Goal: Information Seeking & Learning: Learn about a topic

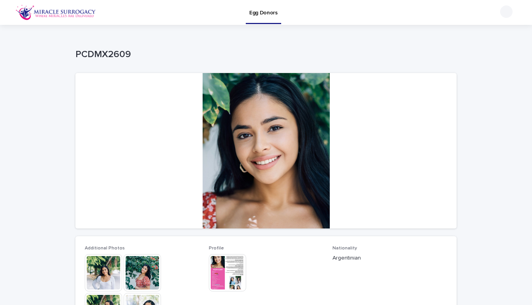
click at [67, 17] on img at bounding box center [56, 13] width 81 height 16
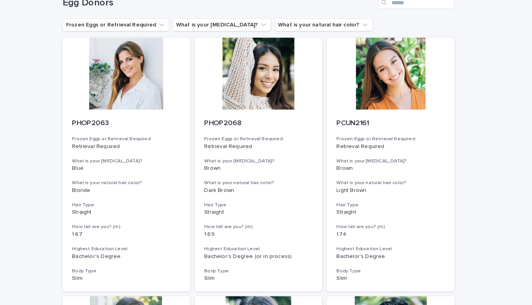
scroll to position [49, 0]
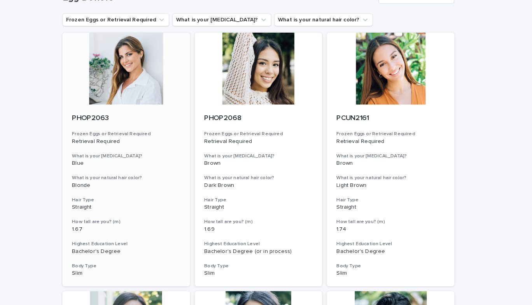
click at [137, 80] on div at bounding box center [137, 67] width 124 height 70
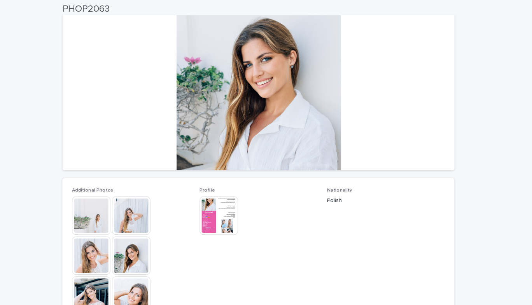
scroll to position [62, 0]
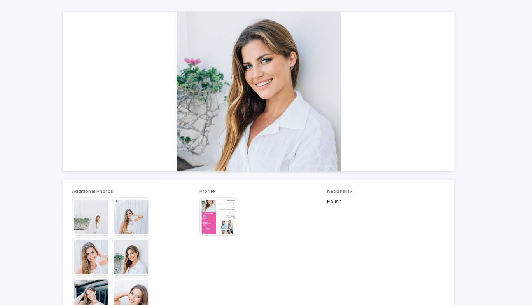
click at [143, 205] on img at bounding box center [142, 211] width 37 height 37
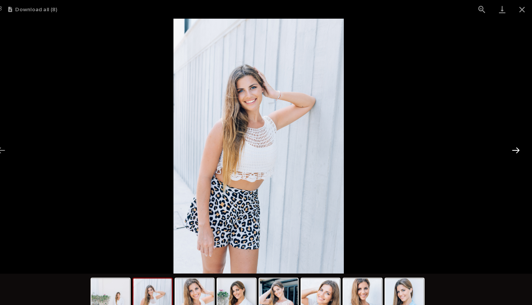
click at [517, 145] on button "Next slide" at bounding box center [516, 145] width 16 height 15
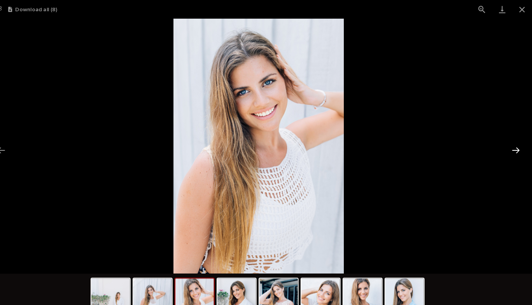
click at [517, 145] on button "Next slide" at bounding box center [516, 145] width 16 height 15
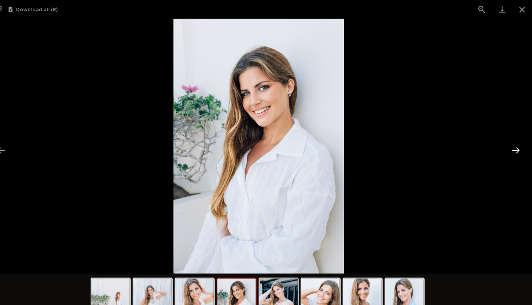
click at [517, 145] on button "Next slide" at bounding box center [516, 145] width 16 height 15
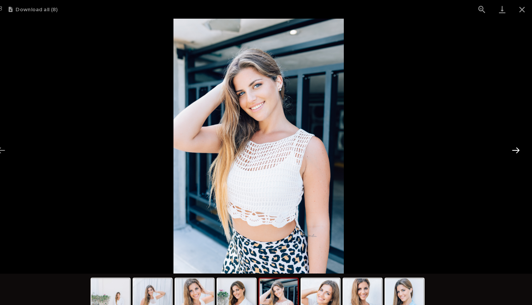
click at [517, 145] on button "Next slide" at bounding box center [516, 145] width 16 height 15
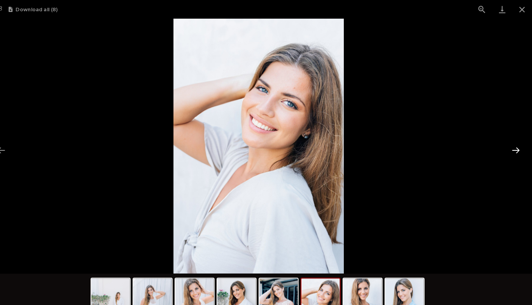
click at [517, 145] on button "Next slide" at bounding box center [516, 145] width 16 height 15
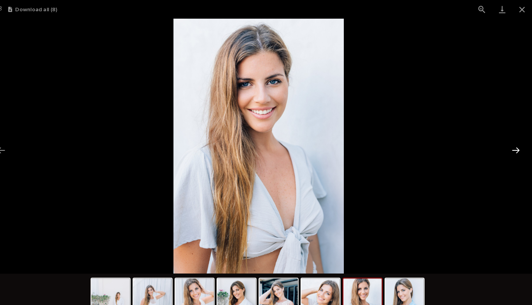
click at [517, 145] on button "Next slide" at bounding box center [516, 145] width 16 height 15
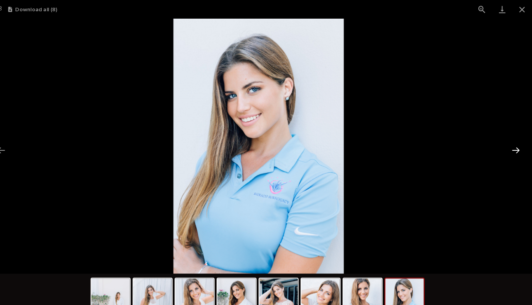
click at [517, 145] on button "Next slide" at bounding box center [516, 145] width 16 height 15
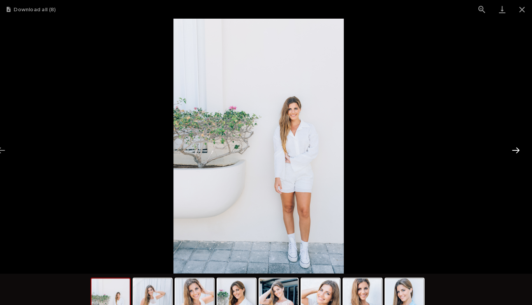
click at [517, 145] on button "Next slide" at bounding box center [516, 145] width 16 height 15
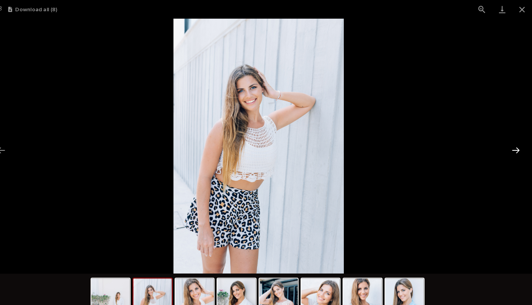
click at [517, 145] on button "Next slide" at bounding box center [516, 145] width 16 height 15
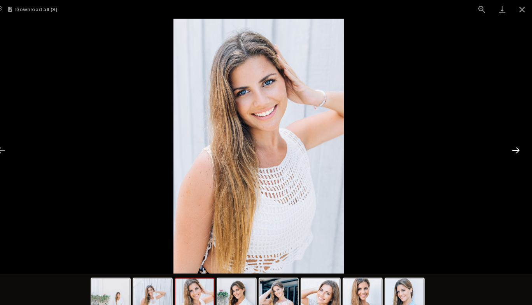
click at [517, 145] on button "Next slide" at bounding box center [516, 145] width 16 height 15
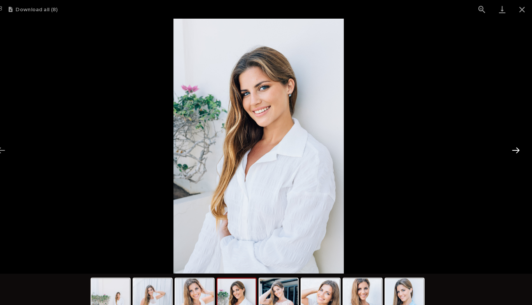
click at [517, 145] on button "Next slide" at bounding box center [516, 145] width 16 height 15
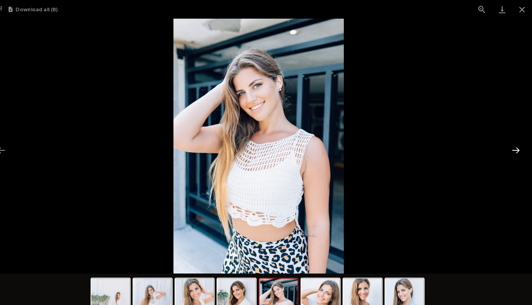
click at [517, 145] on button "Next slide" at bounding box center [516, 145] width 16 height 15
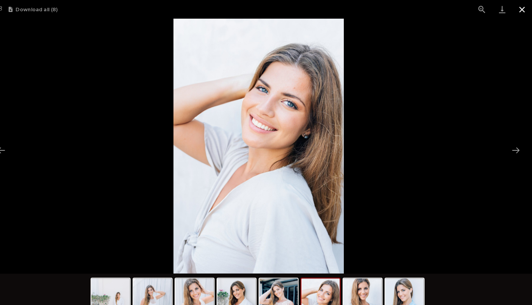
click at [524, 11] on button "Close gallery" at bounding box center [522, 9] width 19 height 18
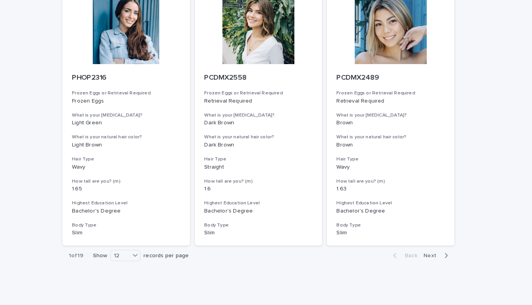
scroll to position [858, 0]
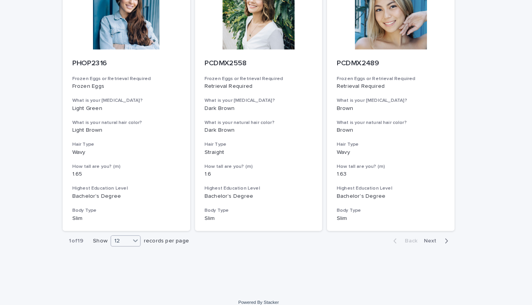
click at [144, 233] on icon at bounding box center [146, 234] width 8 height 8
click at [133, 264] on div "36" at bounding box center [134, 263] width 28 height 9
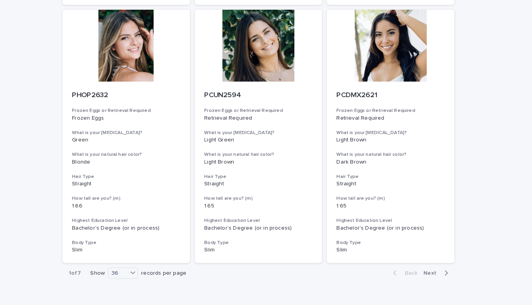
scroll to position [2853, 0]
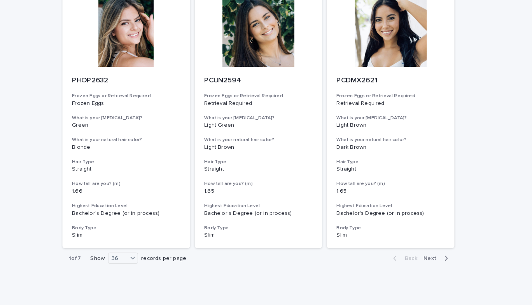
click at [432, 250] on span "Next" at bounding box center [435, 251] width 17 height 5
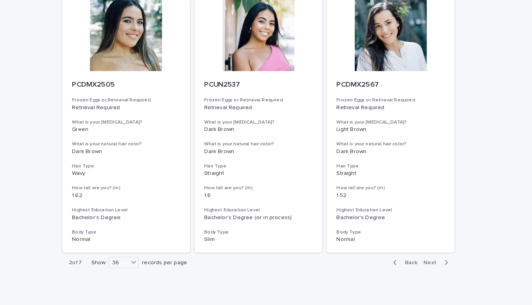
scroll to position [2870, 0]
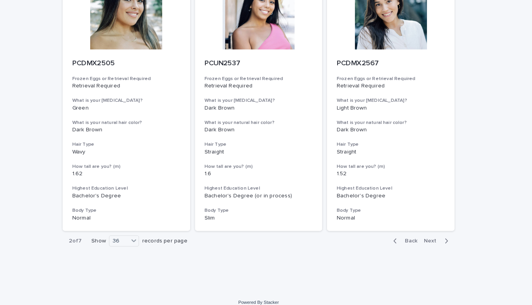
click at [444, 234] on div "button" at bounding box center [447, 234] width 7 height 7
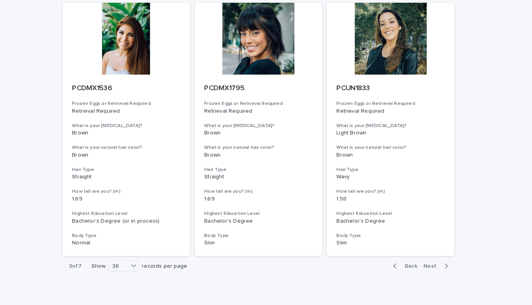
scroll to position [2870, 0]
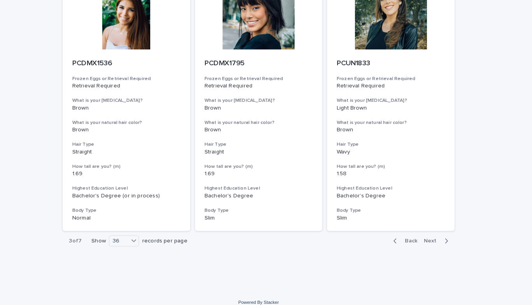
click at [439, 233] on span "Next" at bounding box center [435, 234] width 17 height 5
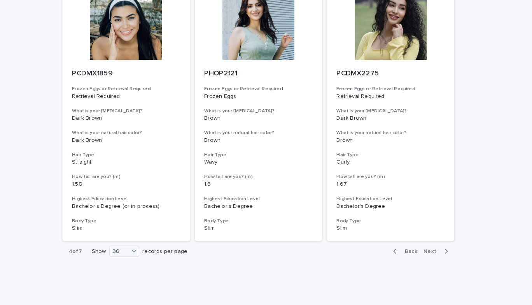
scroll to position [2870, 0]
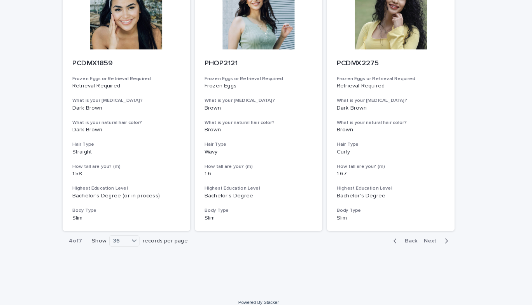
click at [438, 235] on span "Next" at bounding box center [435, 234] width 17 height 5
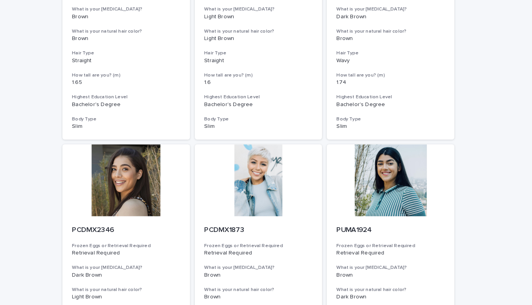
scroll to position [2870, 0]
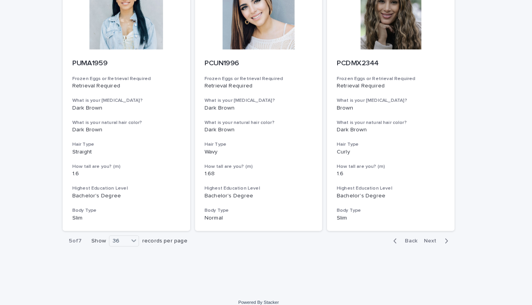
click at [429, 233] on span "Next" at bounding box center [435, 234] width 17 height 5
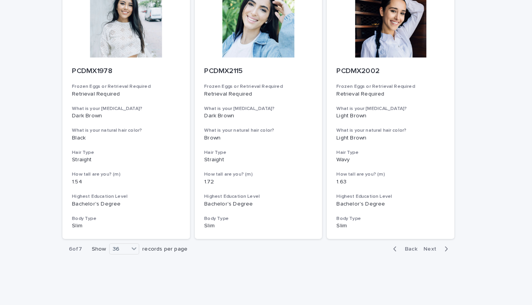
scroll to position [2870, 0]
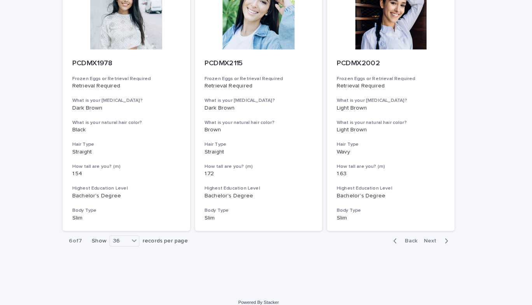
click at [429, 236] on span "Next" at bounding box center [435, 234] width 17 height 5
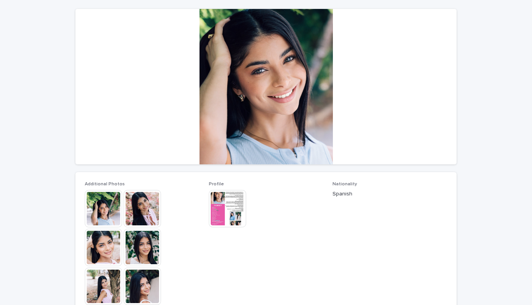
scroll to position [67, 0]
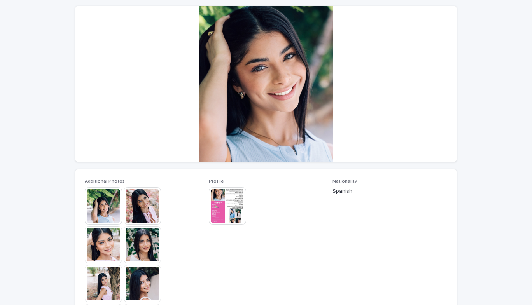
click at [110, 205] on img at bounding box center [103, 205] width 37 height 37
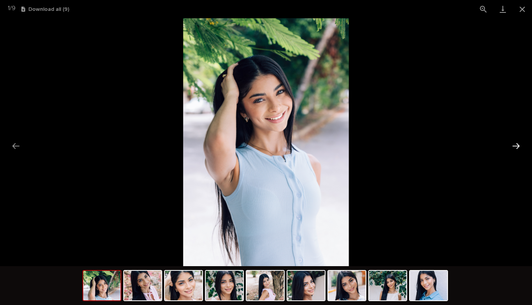
click at [515, 146] on button "Next slide" at bounding box center [516, 145] width 16 height 15
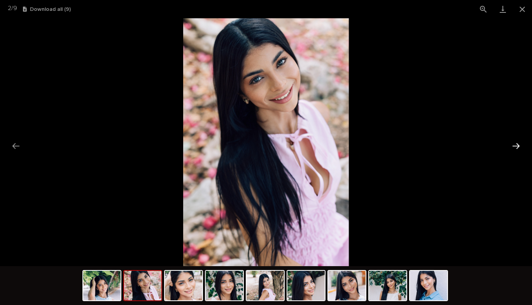
click at [515, 146] on button "Next slide" at bounding box center [516, 145] width 16 height 15
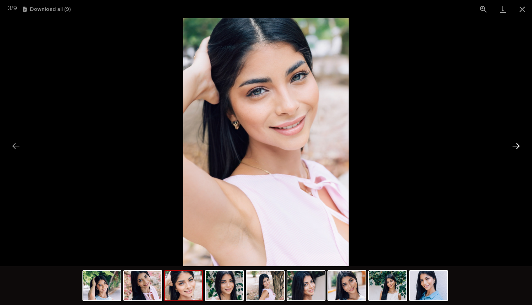
click at [515, 146] on button "Next slide" at bounding box center [516, 145] width 16 height 15
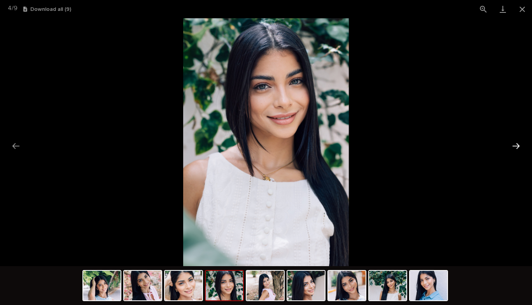
click at [515, 146] on button "Next slide" at bounding box center [516, 145] width 16 height 15
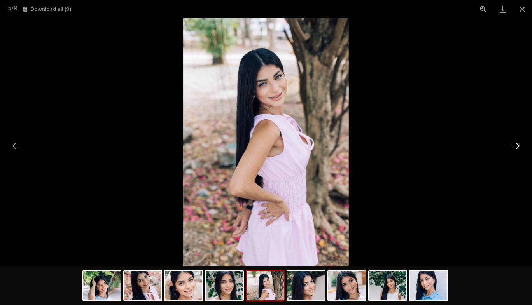
click at [515, 146] on button "Next slide" at bounding box center [516, 145] width 16 height 15
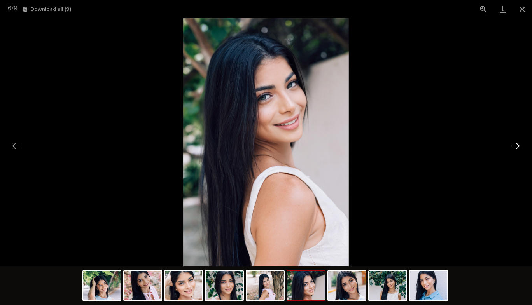
click at [515, 146] on button "Next slide" at bounding box center [516, 145] width 16 height 15
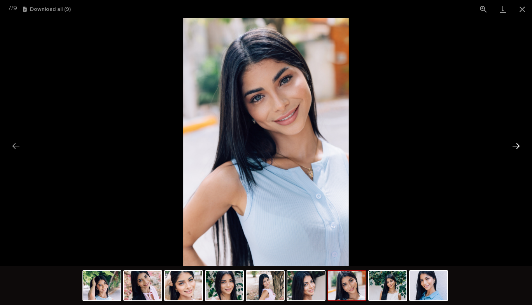
click at [515, 146] on button "Next slide" at bounding box center [516, 145] width 16 height 15
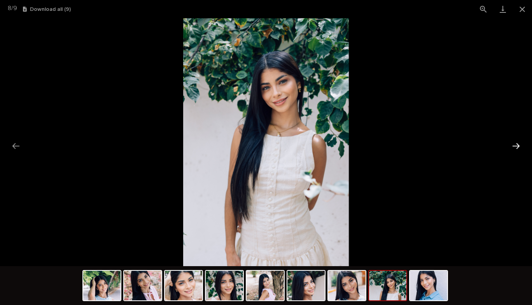
click at [515, 146] on button "Next slide" at bounding box center [516, 145] width 16 height 15
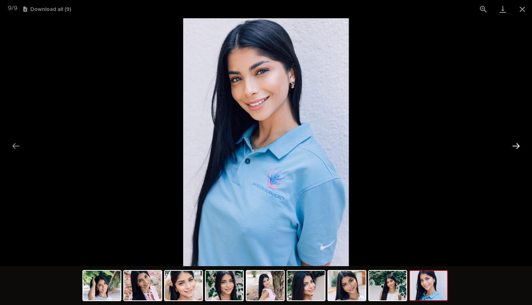
click at [515, 146] on button "Next slide" at bounding box center [516, 145] width 16 height 15
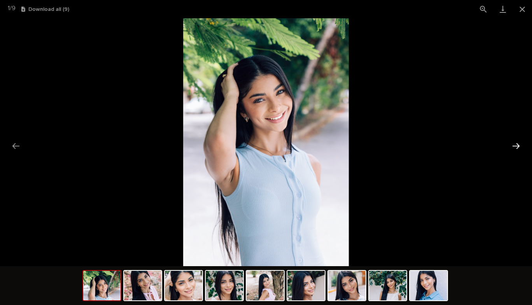
click at [515, 146] on button "Next slide" at bounding box center [516, 145] width 16 height 15
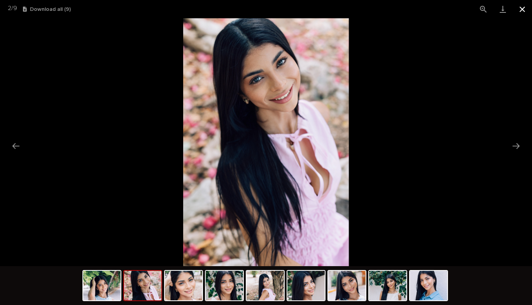
click at [524, 11] on button "Close gallery" at bounding box center [522, 9] width 19 height 18
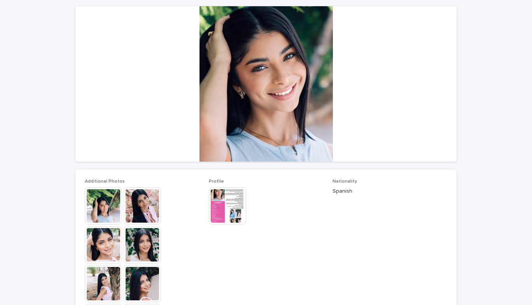
click at [225, 207] on img at bounding box center [227, 205] width 37 height 37
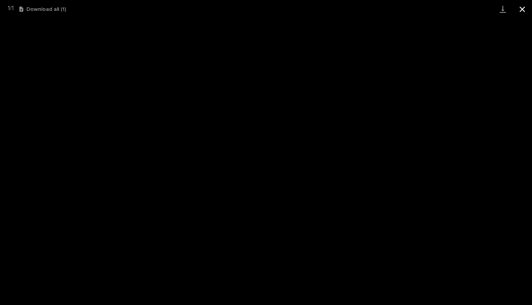
click at [525, 9] on button "Close gallery" at bounding box center [522, 9] width 19 height 18
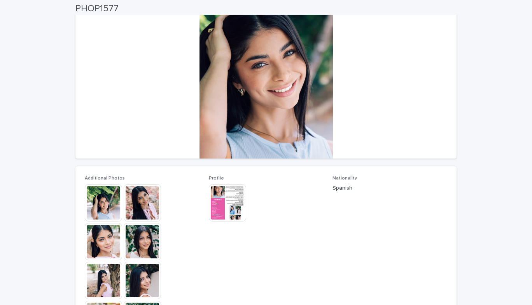
scroll to position [0, 0]
